Goal: Find specific page/section: Find specific page/section

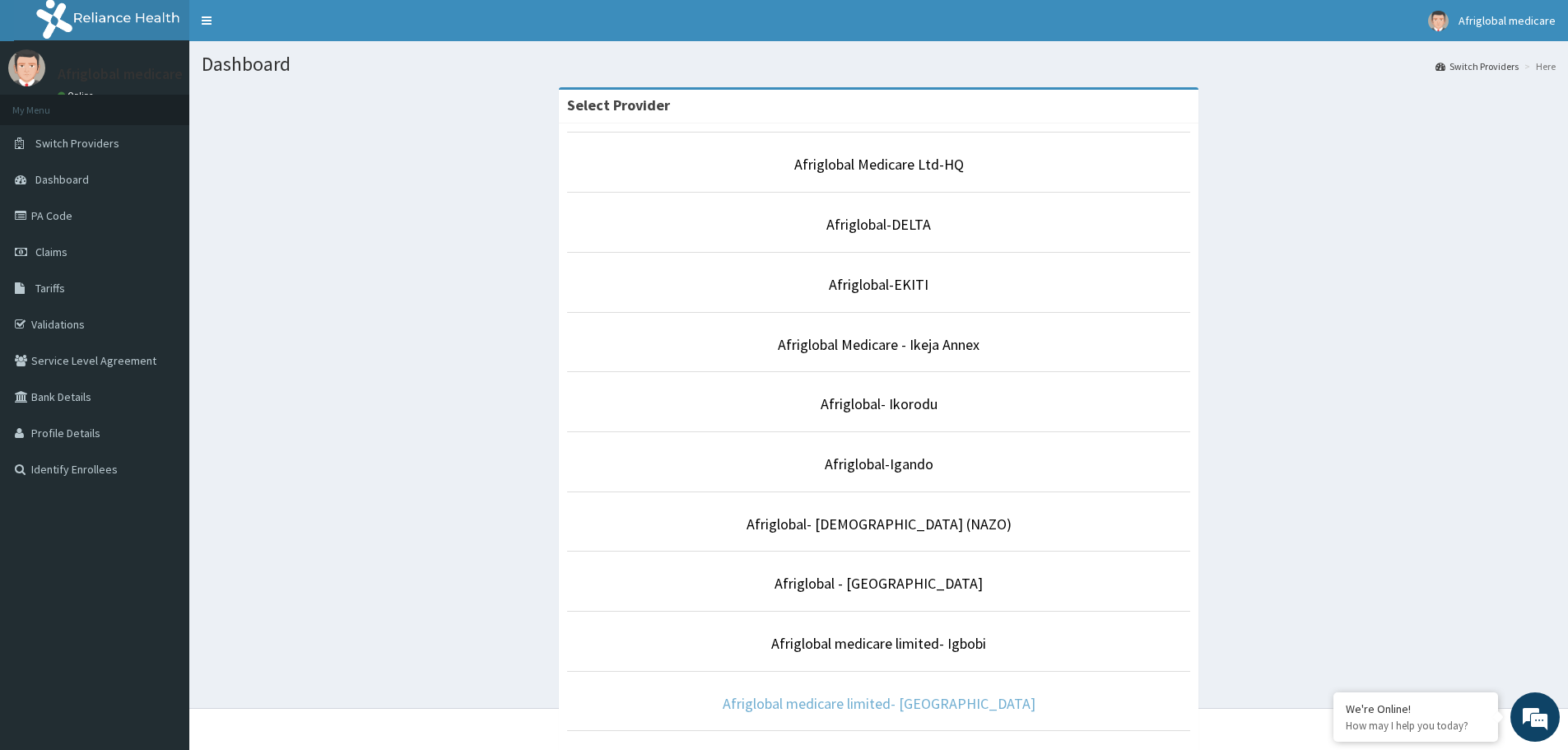
click at [879, 701] on link "Afriglobal medicare limited- [GEOGRAPHIC_DATA]" at bounding box center [878, 703] width 312 height 19
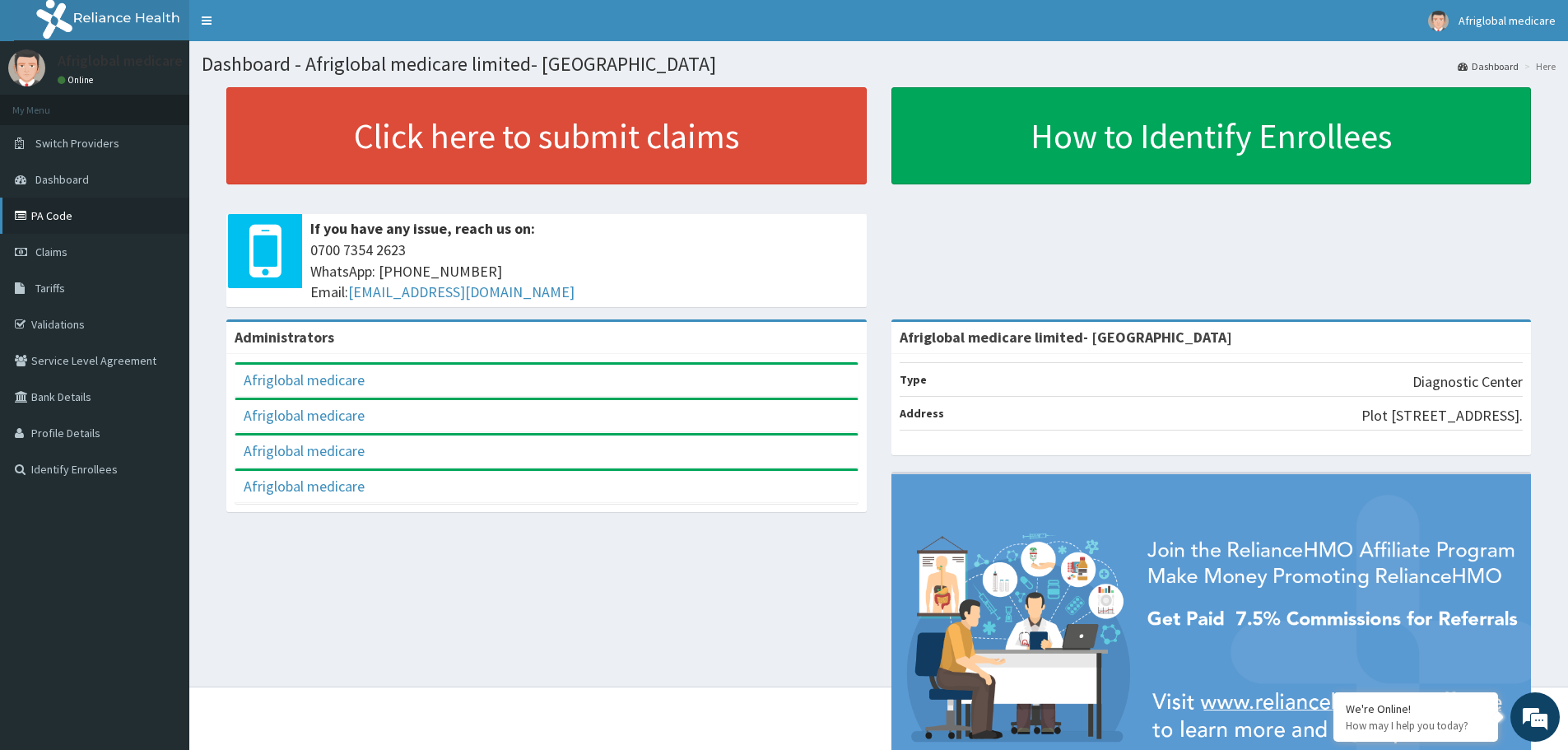
click at [55, 219] on link "PA Code" at bounding box center [94, 215] width 189 height 36
